Goal: Transaction & Acquisition: Purchase product/service

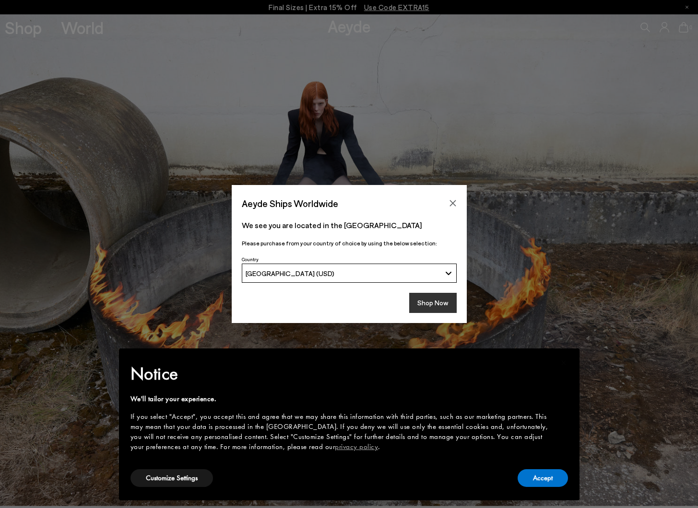
click at [431, 308] on button "Shop Now" at bounding box center [432, 303] width 47 height 20
click at [540, 479] on button "Accept" at bounding box center [542, 478] width 50 height 18
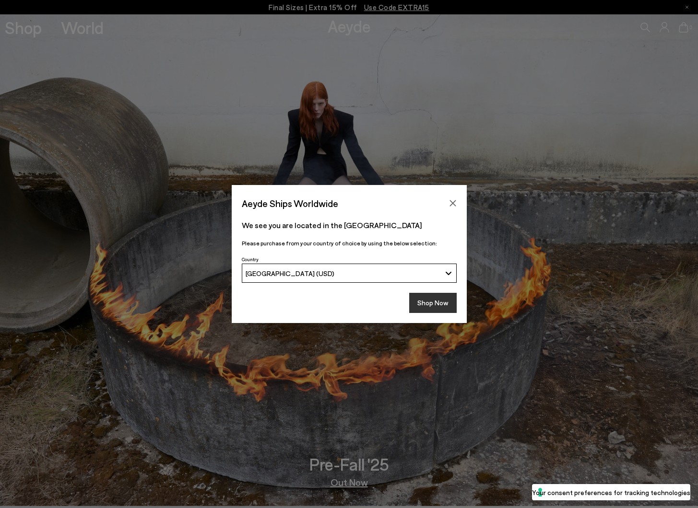
click at [423, 303] on button "Shop Now" at bounding box center [432, 303] width 47 height 20
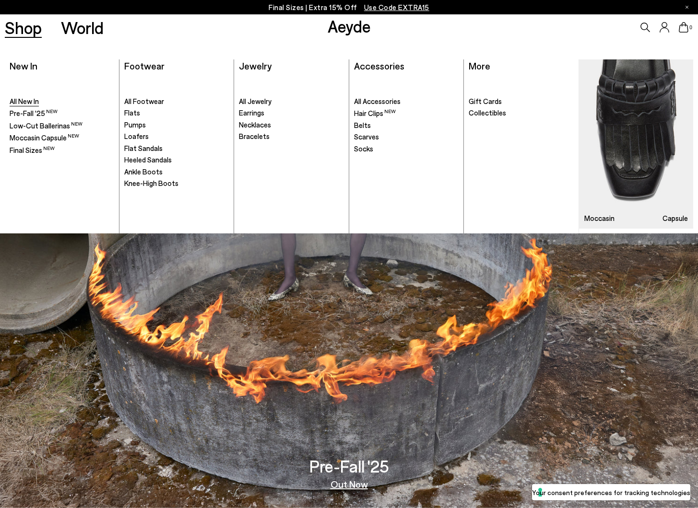
click at [23, 100] on span "All New In" at bounding box center [24, 101] width 29 height 9
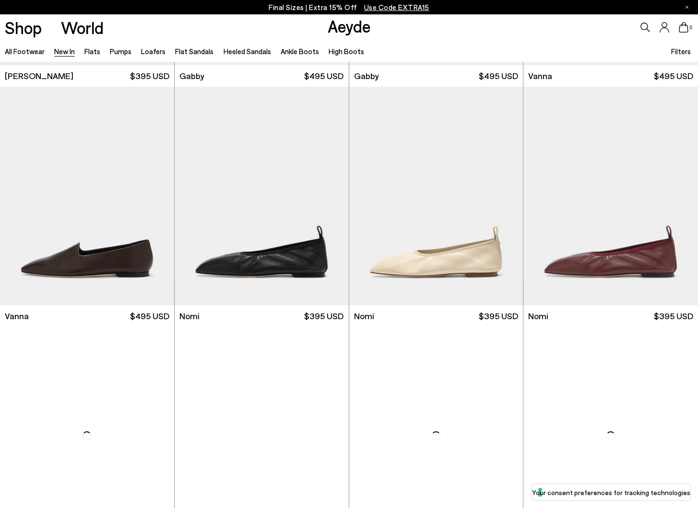
scroll to position [2103, 0]
